Goal: Information Seeking & Learning: Check status

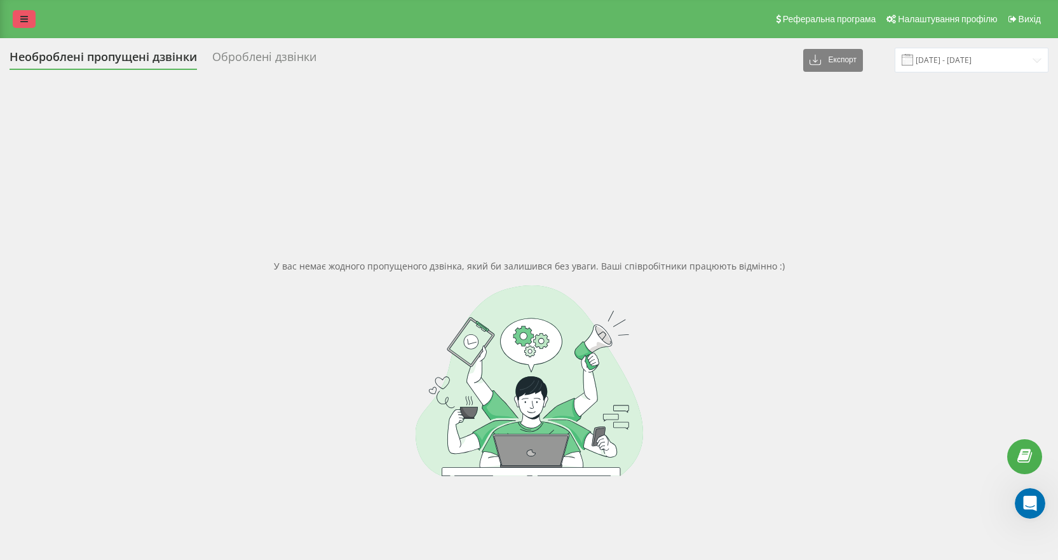
click at [32, 17] on link at bounding box center [24, 19] width 23 height 18
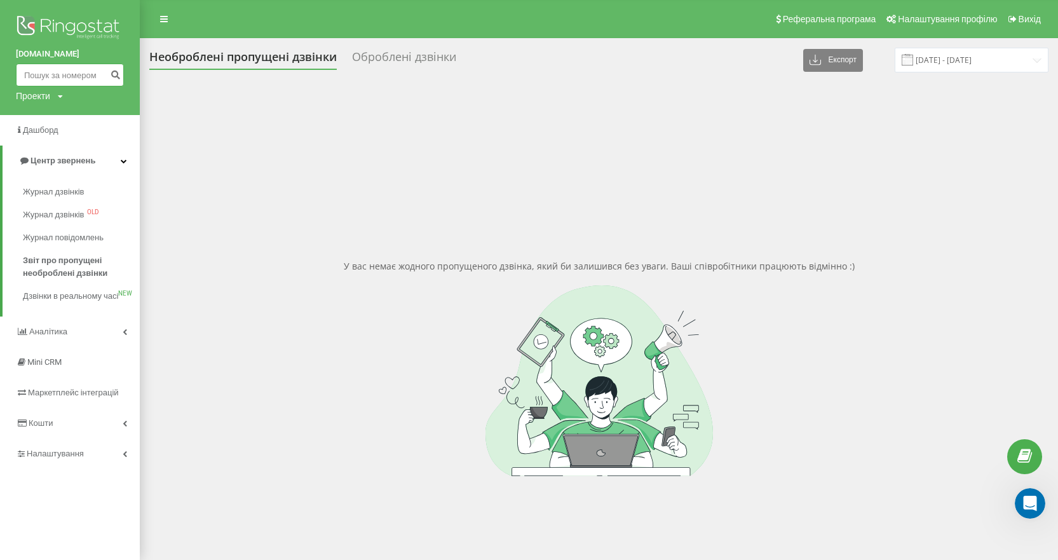
click at [62, 73] on input at bounding box center [70, 75] width 108 height 23
paste input "0991723525"
type input "0991723525"
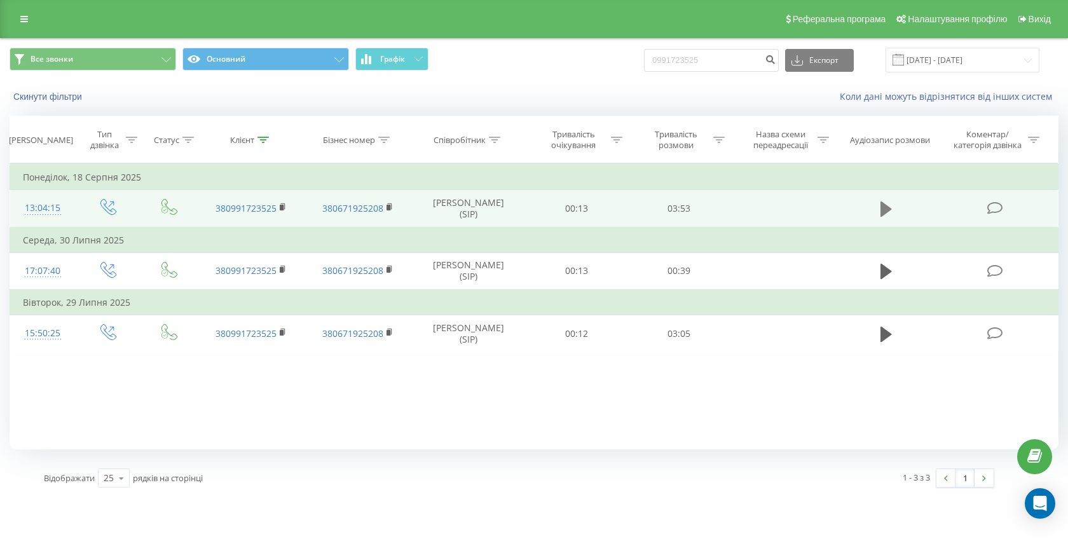
click at [882, 207] on icon at bounding box center [885, 208] width 11 height 15
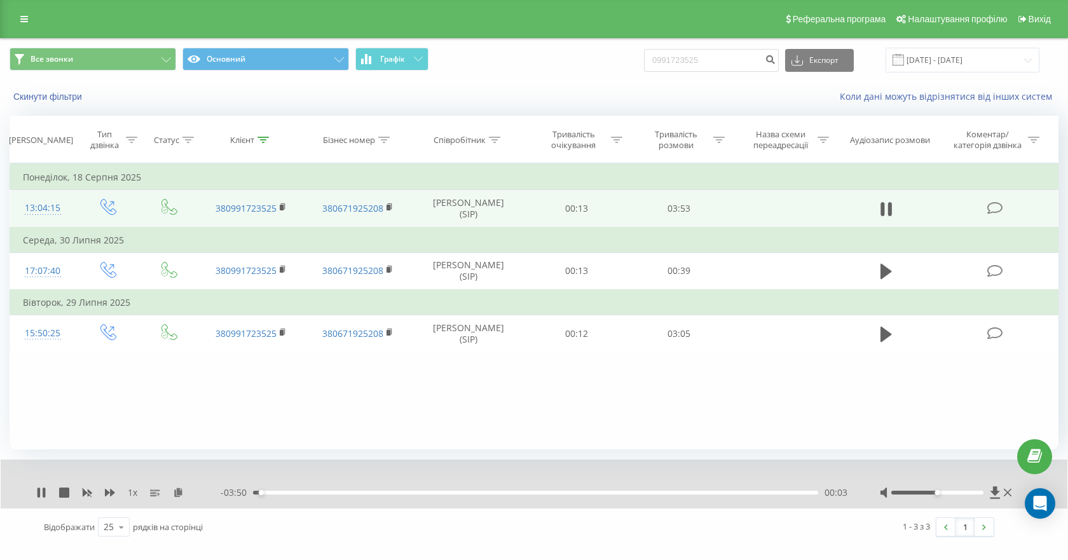
click at [588, 496] on div "- 03:50 00:03 00:03" at bounding box center [534, 492] width 627 height 13
click at [357, 493] on div "00:05" at bounding box center [535, 493] width 565 height 4
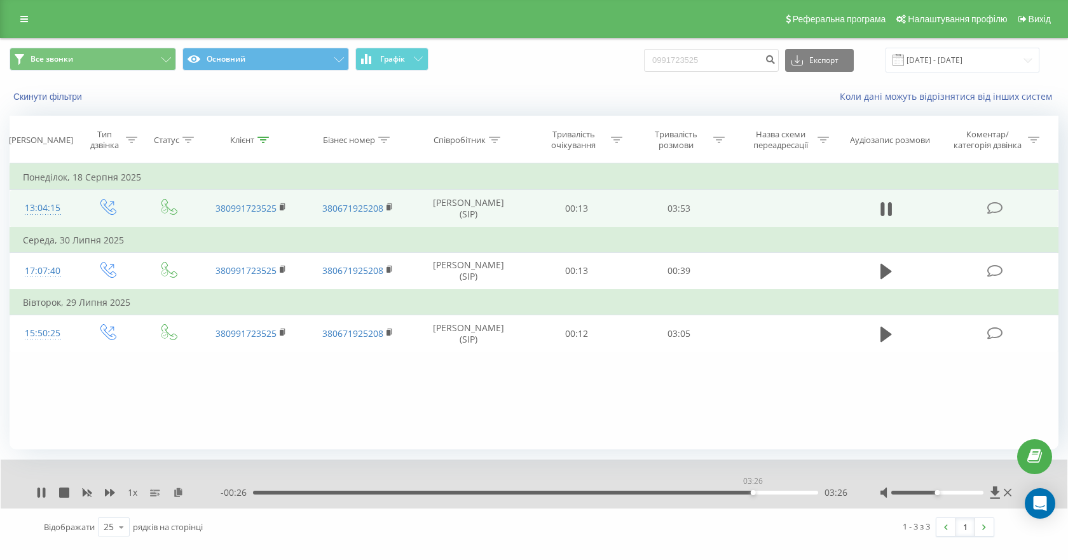
click at [753, 493] on div "03:26" at bounding box center [535, 493] width 565 height 4
click at [675, 494] on div "03:30" at bounding box center [535, 493] width 565 height 4
click at [630, 491] on div "02:57" at bounding box center [535, 493] width 565 height 4
click at [599, 492] on div "02:36" at bounding box center [535, 493] width 565 height 4
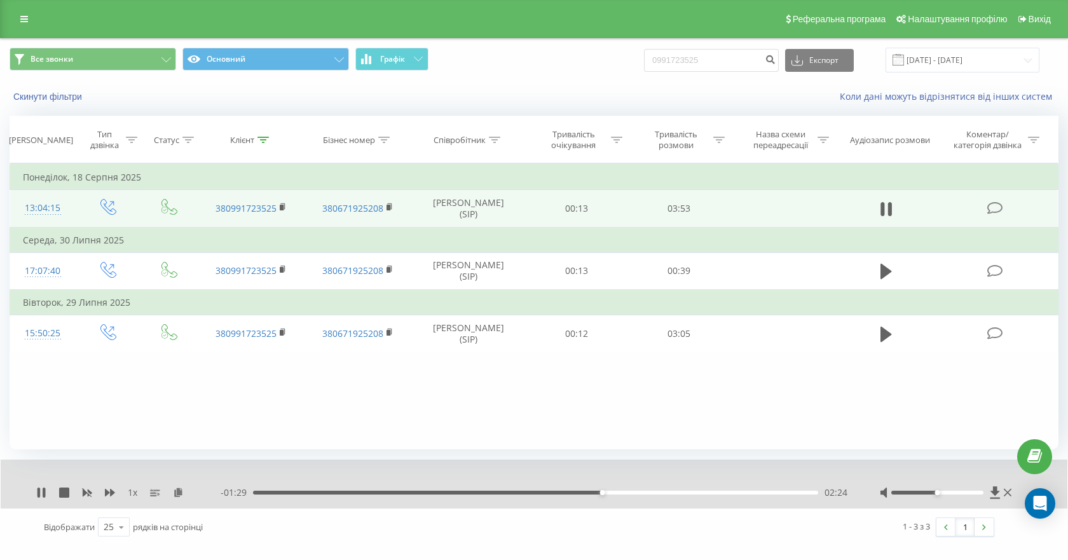
click at [562, 491] on div "02:24" at bounding box center [535, 493] width 565 height 4
click at [39, 496] on icon at bounding box center [38, 492] width 3 height 10
